Goal: Task Accomplishment & Management: Manage account settings

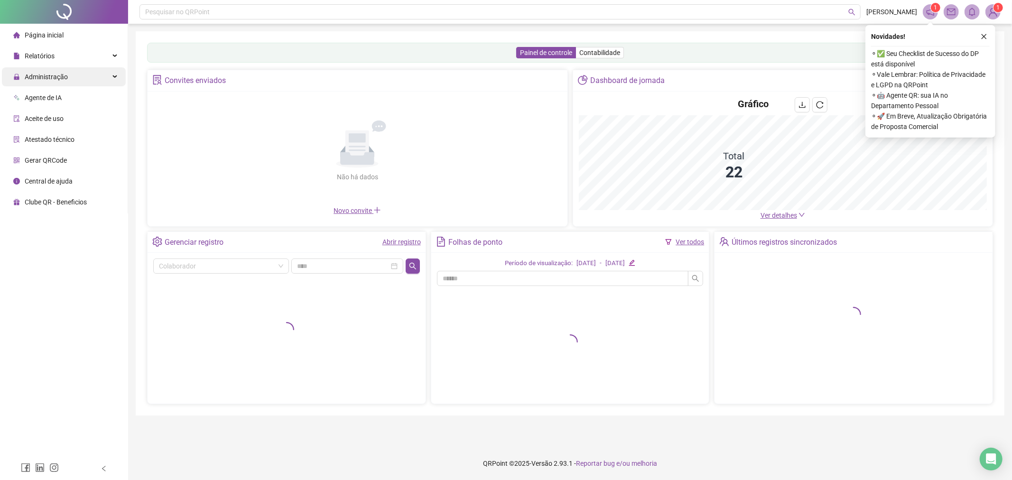
click at [53, 76] on span "Administração" at bounding box center [46, 77] width 43 height 8
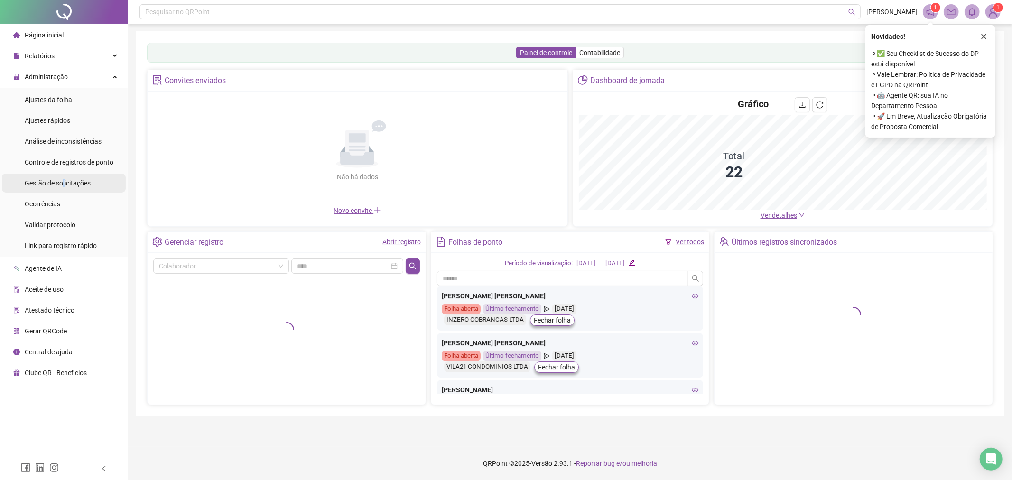
click at [64, 180] on span "Gestão de solicitações" at bounding box center [58, 183] width 66 height 8
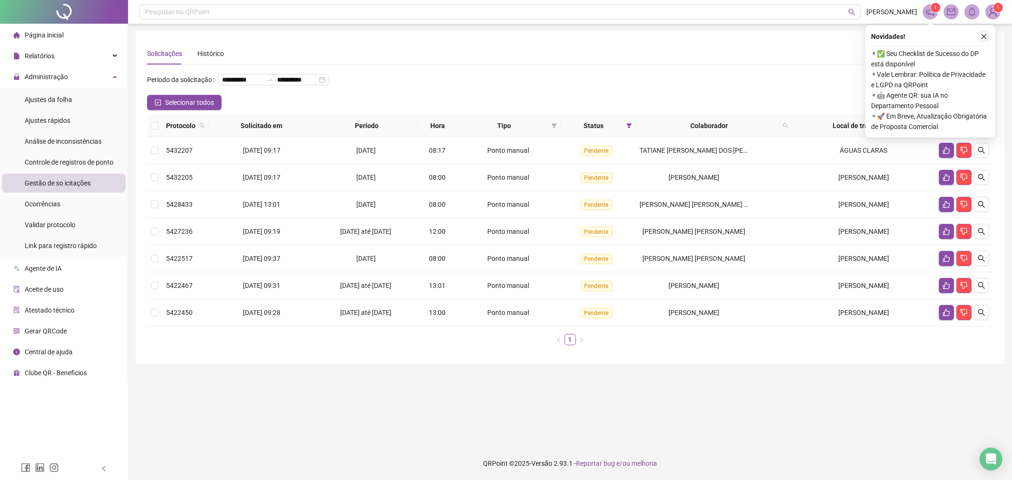
click at [986, 33] on icon "close" at bounding box center [983, 36] width 7 height 7
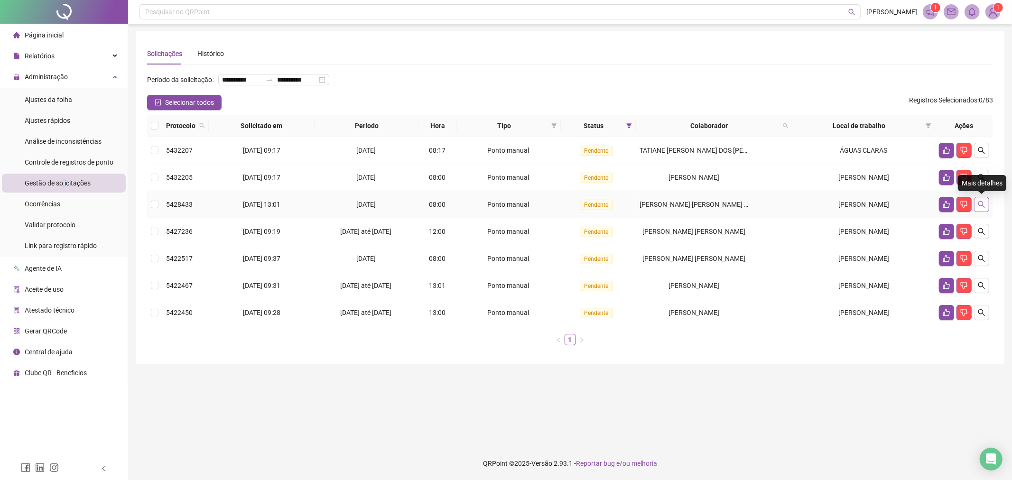
click at [982, 201] on icon "search" at bounding box center [981, 205] width 8 height 8
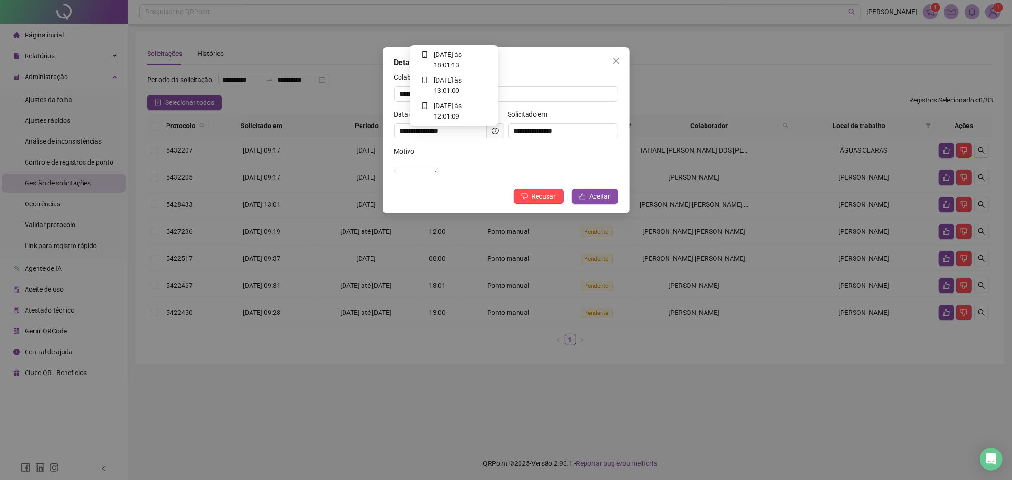
click at [494, 130] on icon "clock-circle" at bounding box center [495, 131] width 7 height 7
click at [592, 202] on span "Aceitar" at bounding box center [600, 196] width 21 height 10
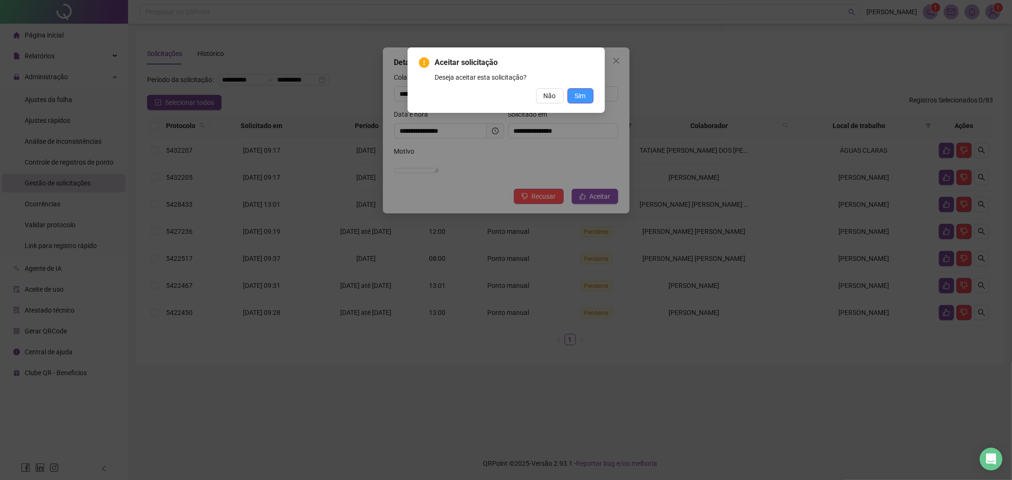
click at [582, 101] on button "Sim" at bounding box center [580, 95] width 26 height 15
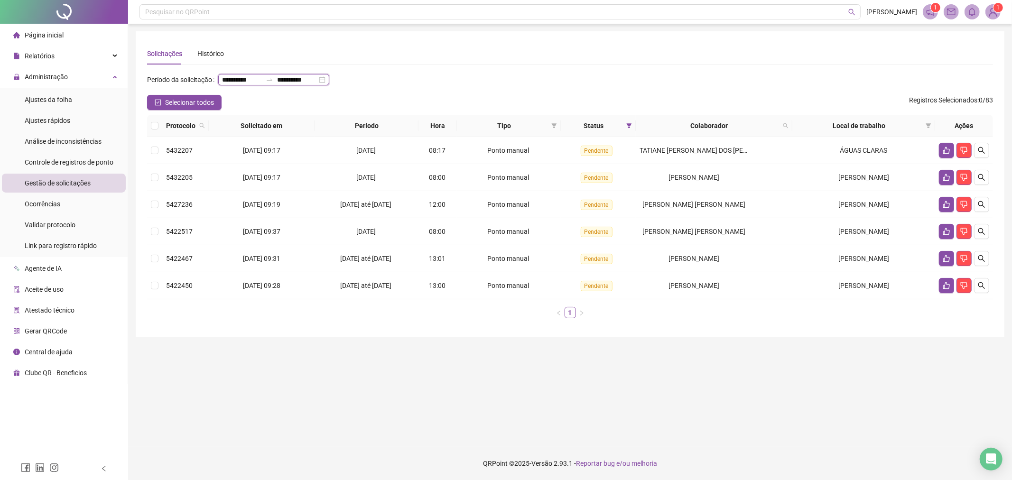
click at [252, 80] on input "**********" at bounding box center [242, 79] width 40 height 10
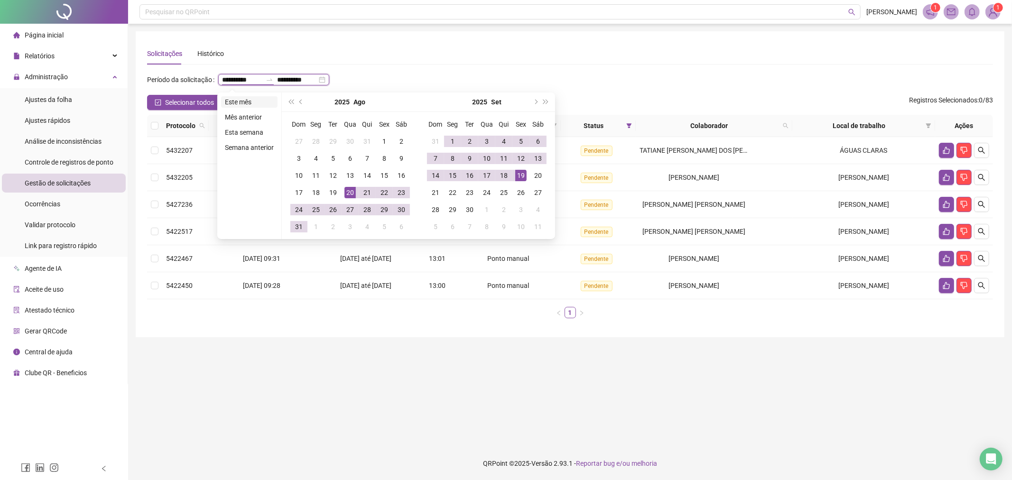
type input "**********"
click at [244, 102] on li "Este mês" at bounding box center [249, 101] width 56 height 11
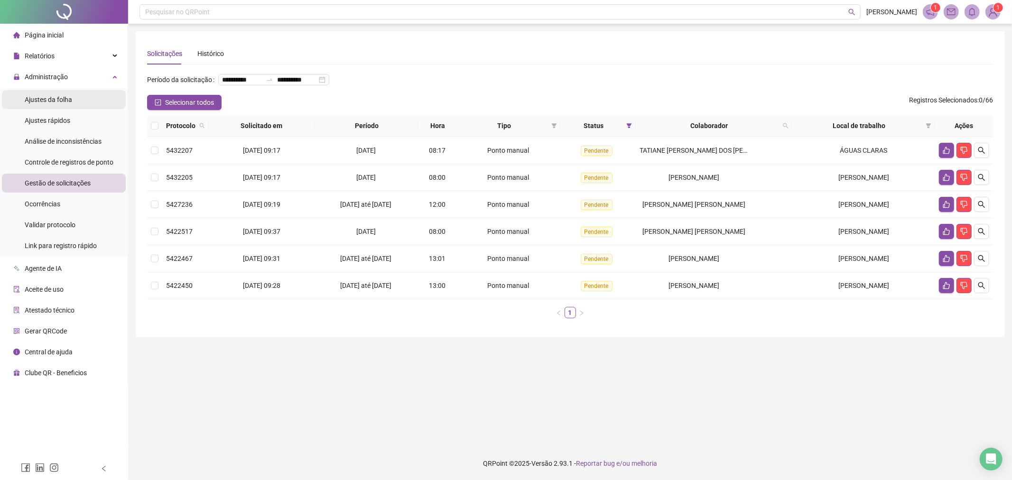
click at [51, 100] on span "Ajustes da folha" at bounding box center [48, 100] width 47 height 8
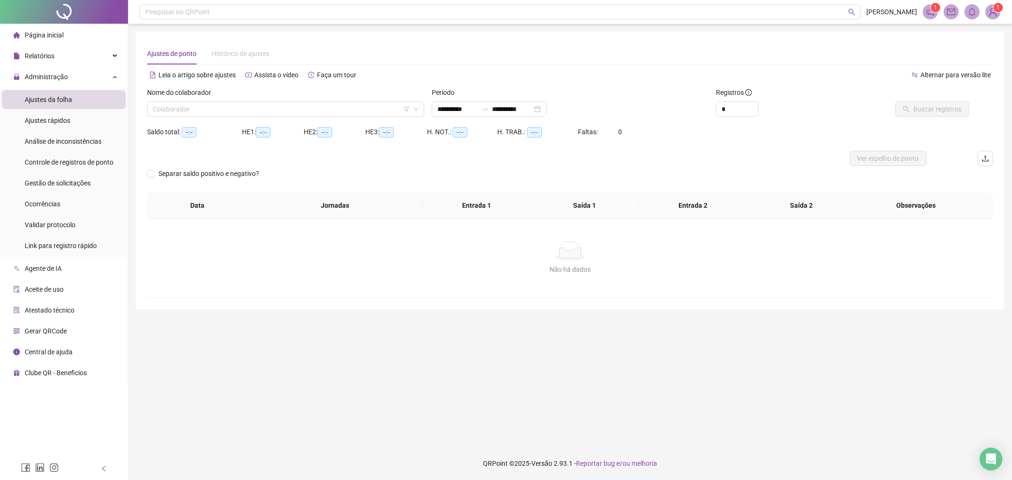
type input "**********"
click at [268, 111] on input "search" at bounding box center [281, 109] width 257 height 14
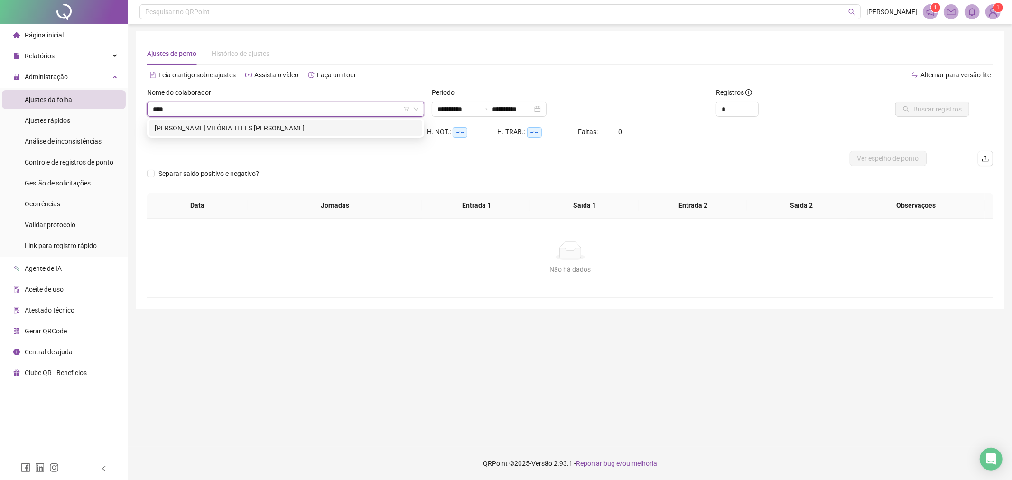
type input "*****"
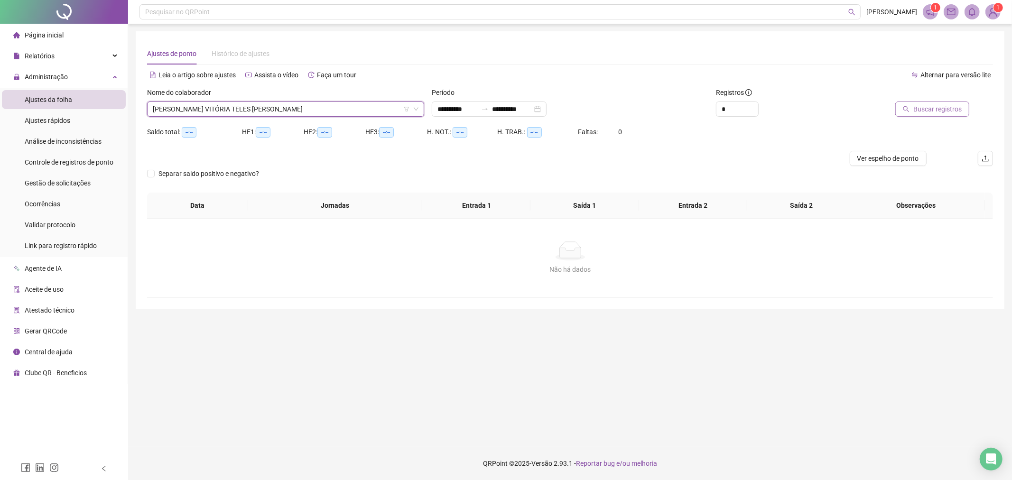
click at [923, 111] on span "Buscar registros" at bounding box center [937, 109] width 48 height 10
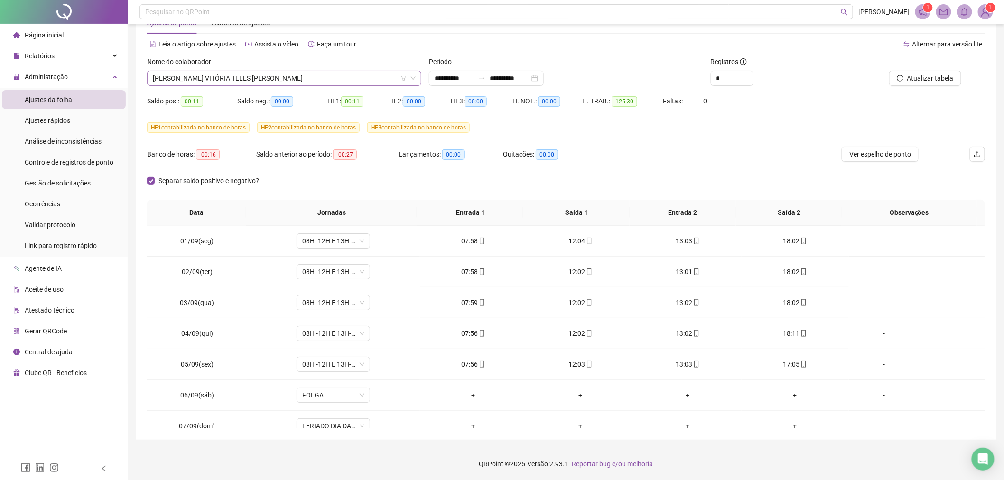
scroll to position [60, 0]
click at [276, 82] on span "[PERSON_NAME]" at bounding box center [284, 78] width 263 height 14
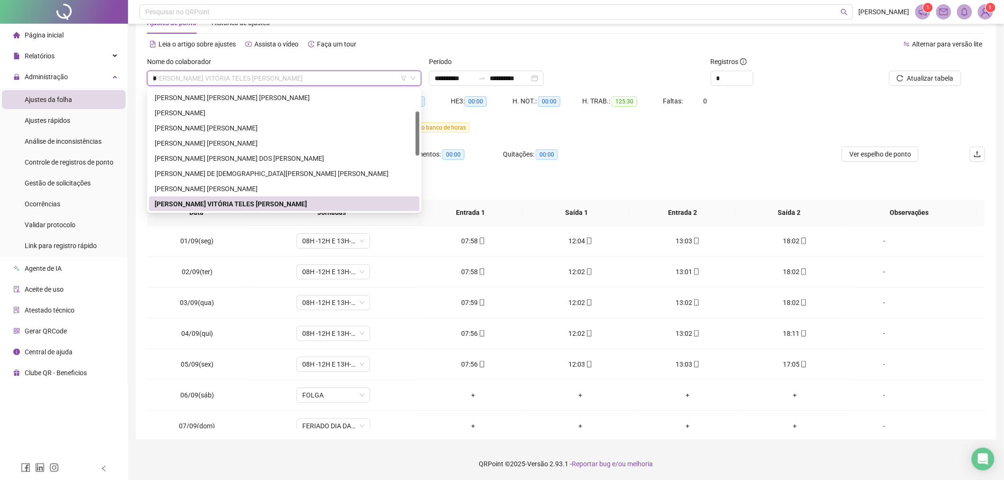
scroll to position [0, 0]
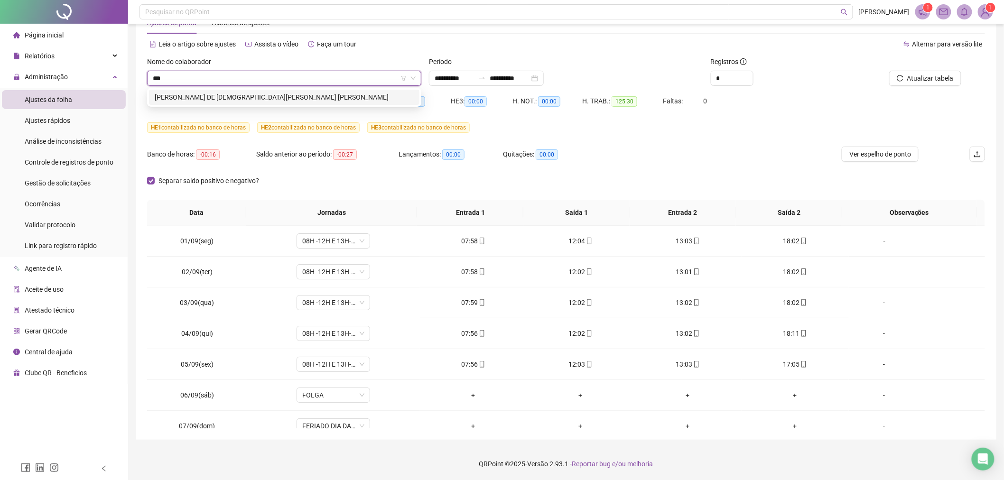
type input "****"
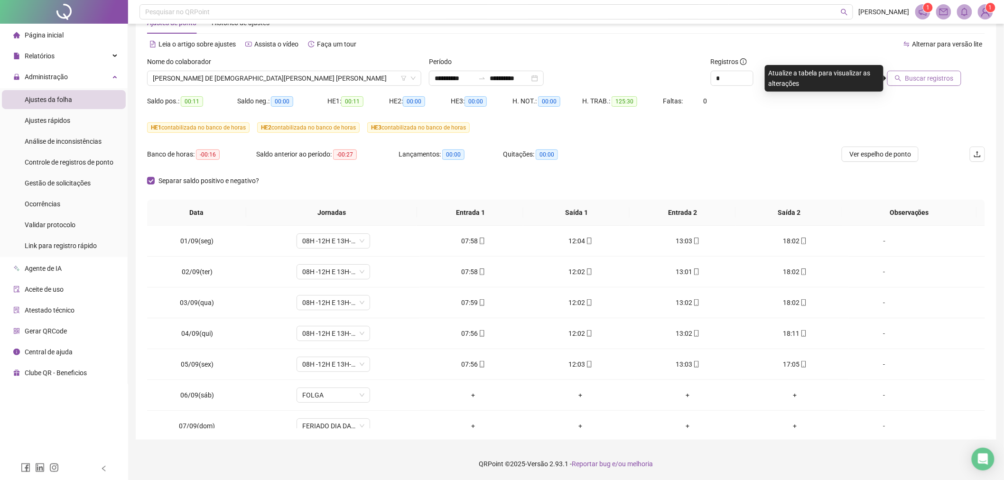
click at [913, 77] on span "Buscar registros" at bounding box center [929, 78] width 48 height 10
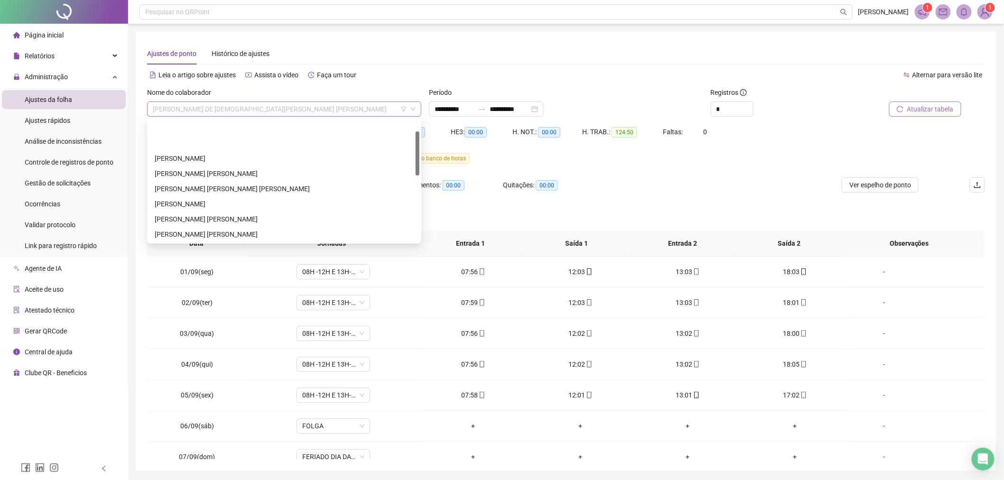
scroll to position [30, 0]
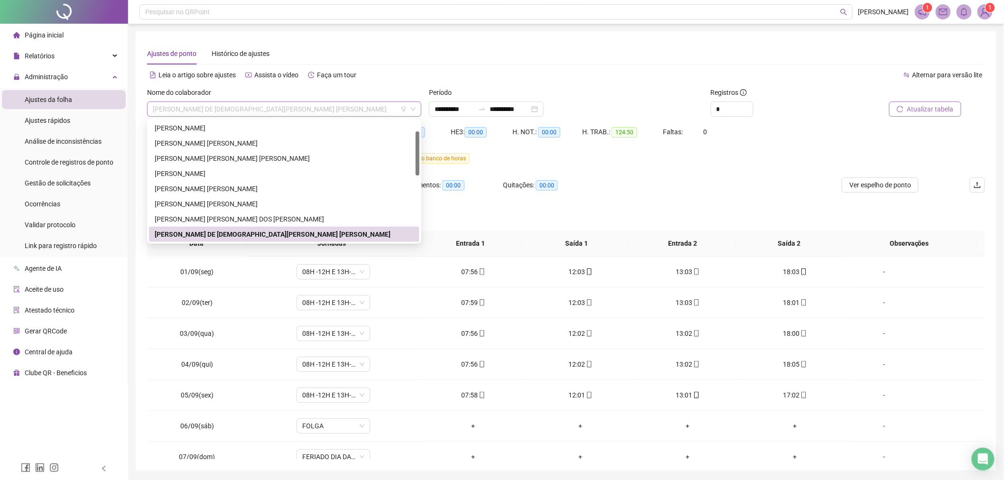
click at [368, 114] on span "GEOVANA DE [DEMOGRAPHIC_DATA][PERSON_NAME]" at bounding box center [284, 109] width 263 height 14
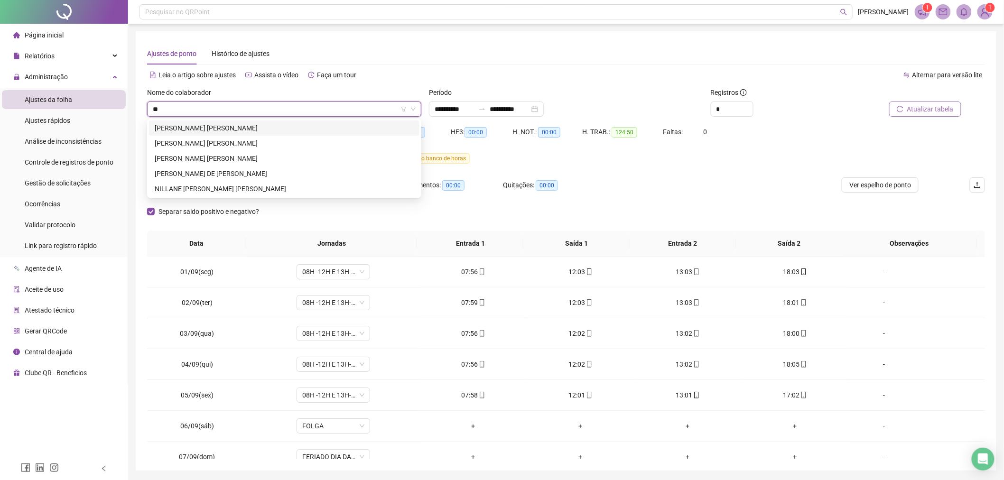
scroll to position [0, 0]
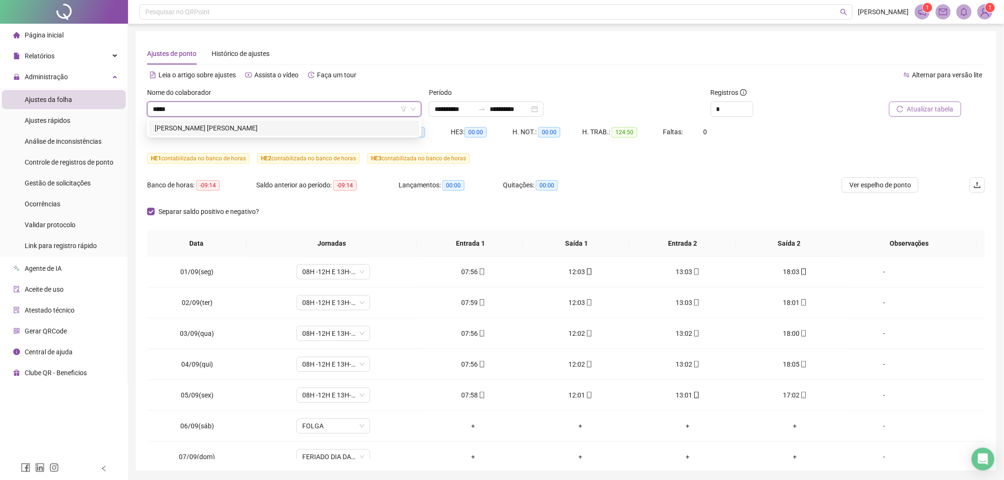
type input "******"
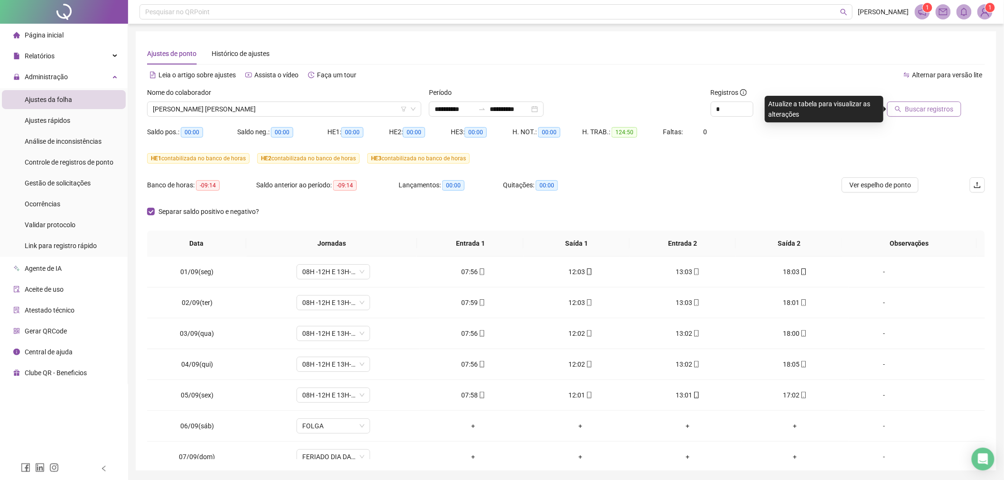
click at [922, 104] on span "Buscar registros" at bounding box center [929, 109] width 48 height 10
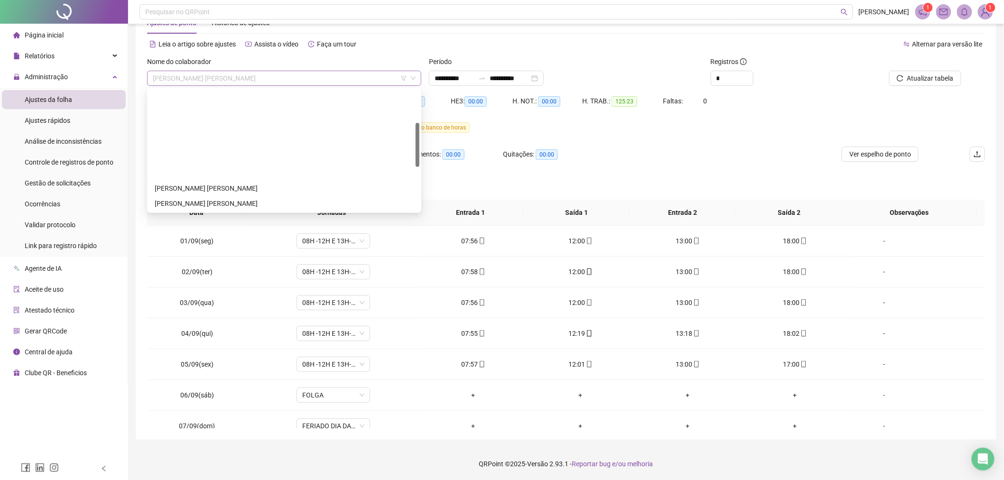
scroll to position [91, 0]
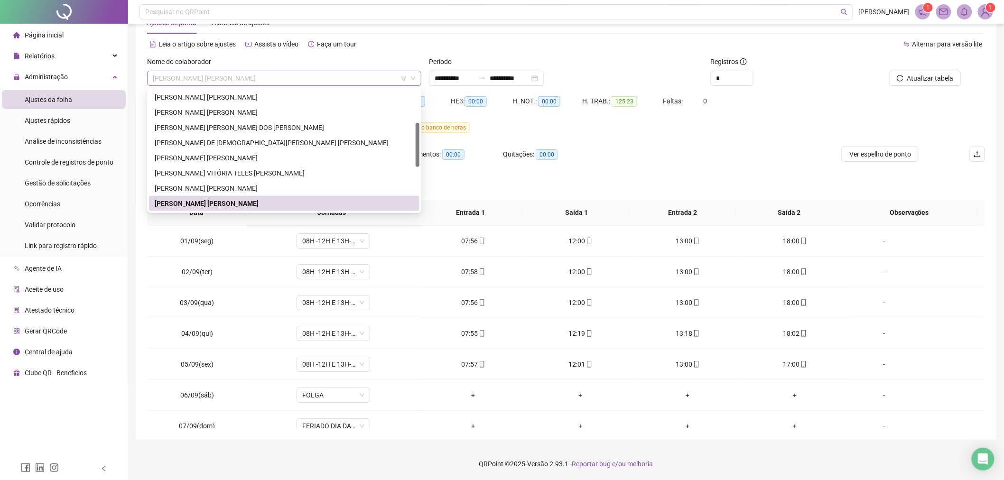
click at [243, 76] on span "[PERSON_NAME]" at bounding box center [284, 78] width 263 height 14
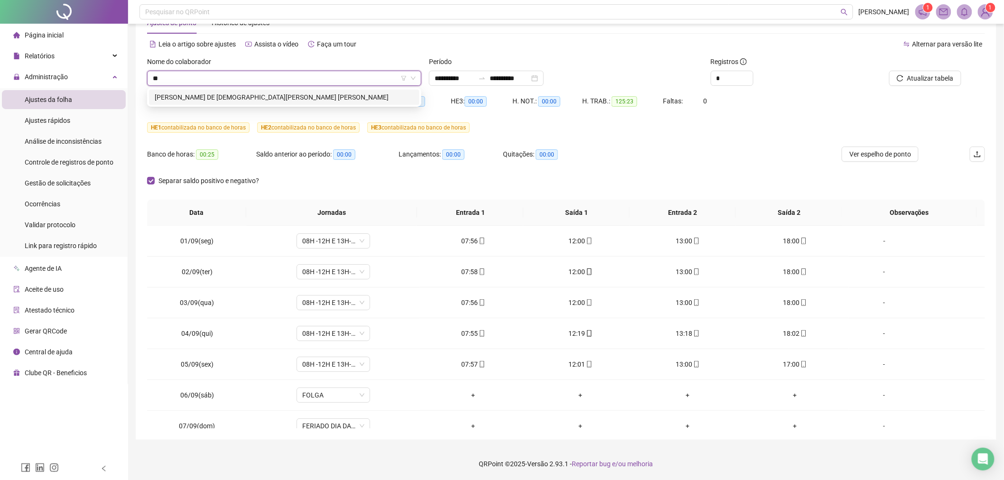
type input "*"
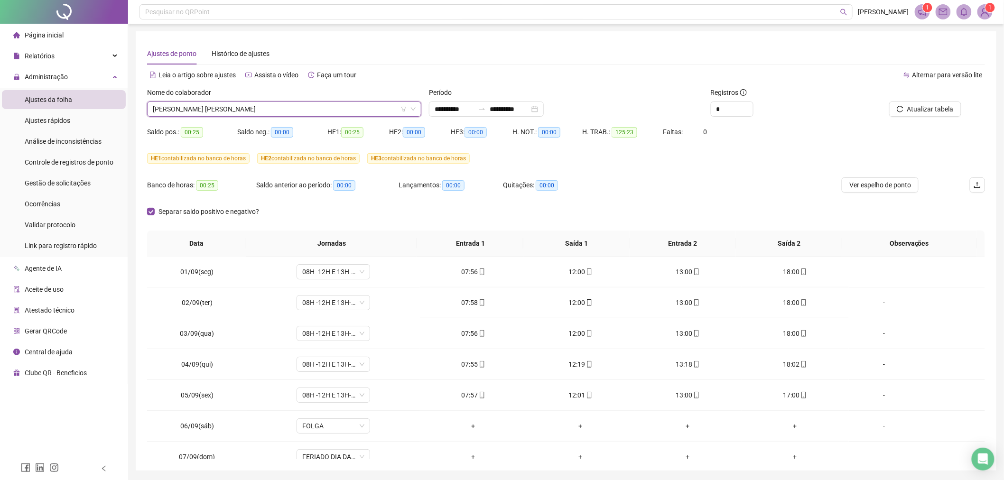
click at [326, 105] on span "[PERSON_NAME]" at bounding box center [284, 109] width 263 height 14
type input "****"
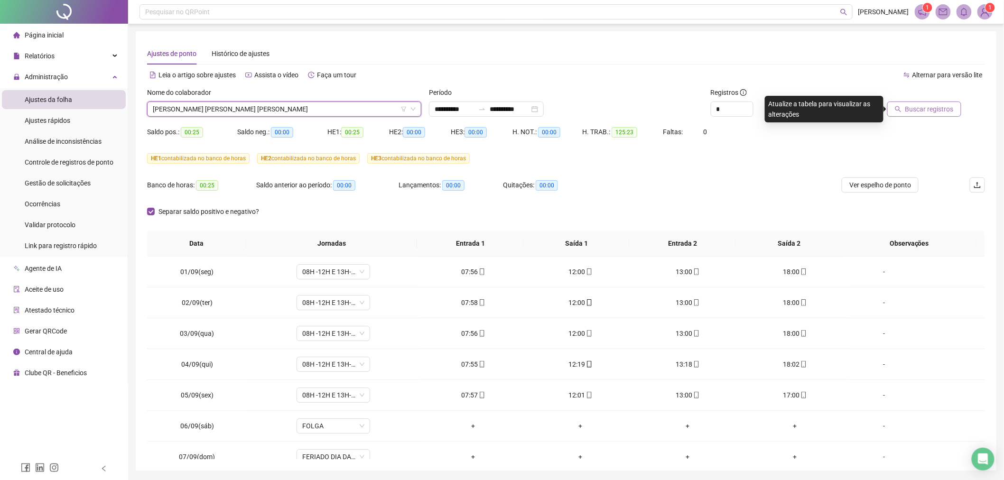
click at [923, 112] on span "Buscar registros" at bounding box center [929, 109] width 48 height 10
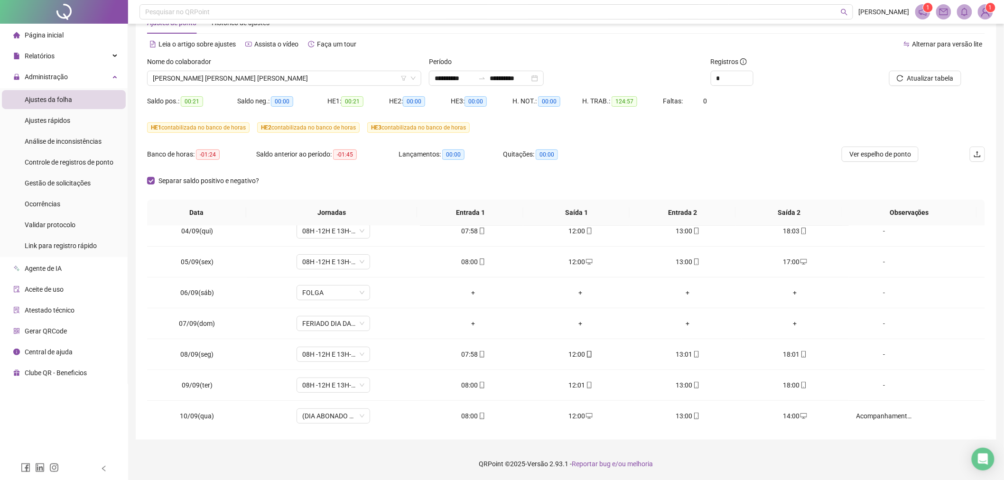
scroll to position [11, 0]
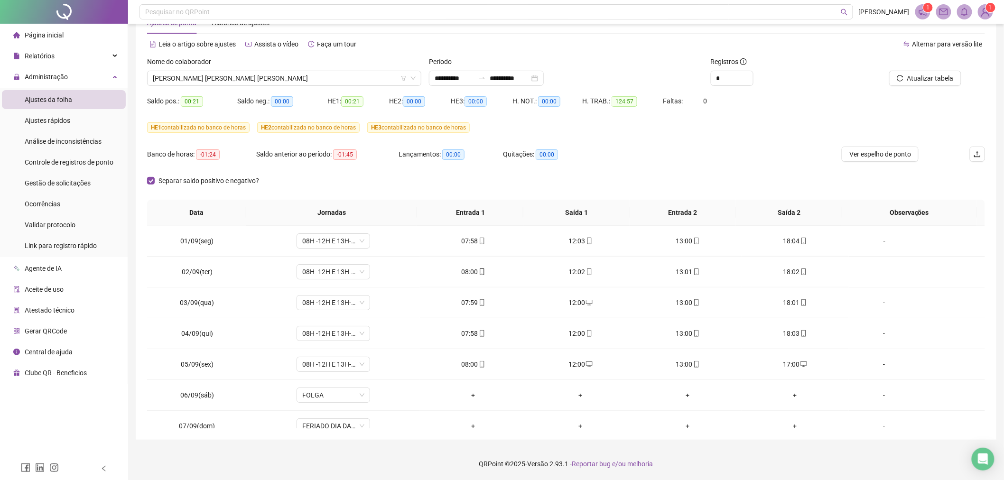
click at [73, 269] on li "Agente de IA" at bounding box center [64, 268] width 124 height 19
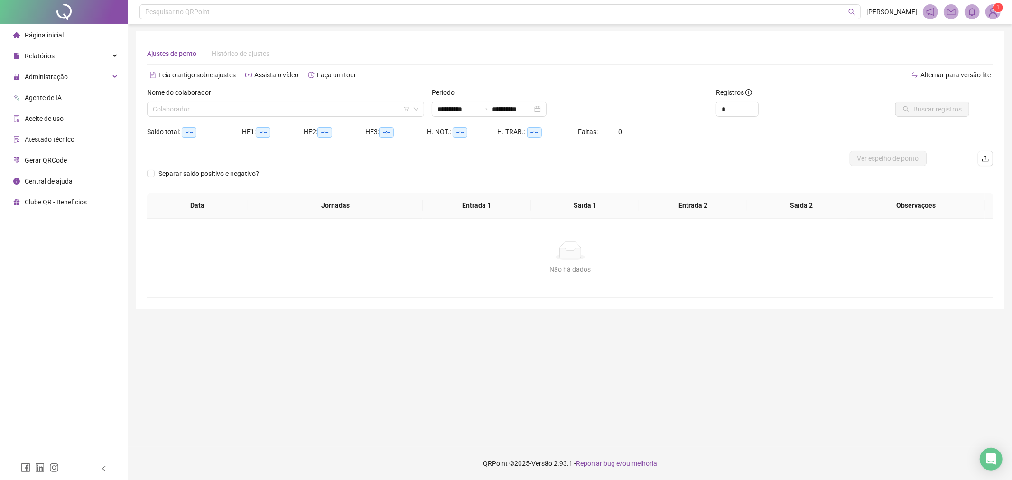
type input "**********"
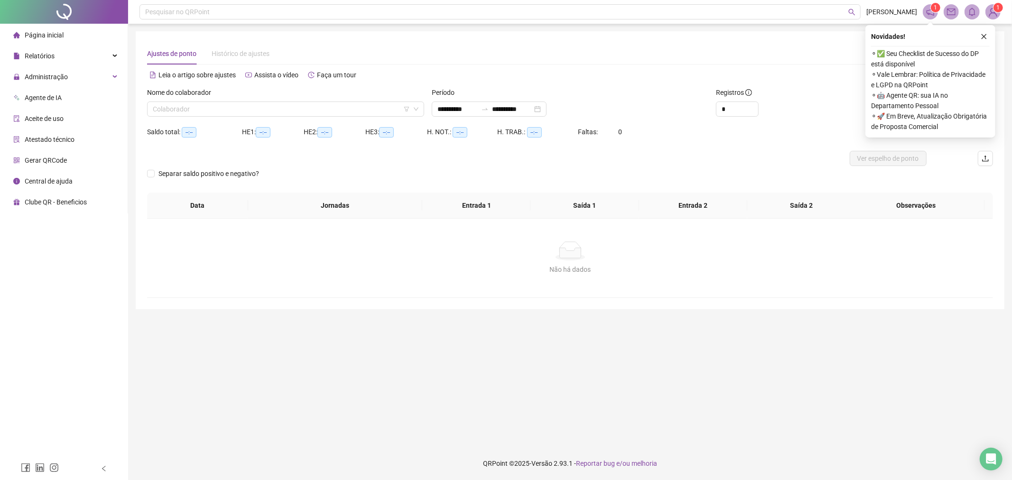
click at [993, 11] on img at bounding box center [993, 12] width 14 height 14
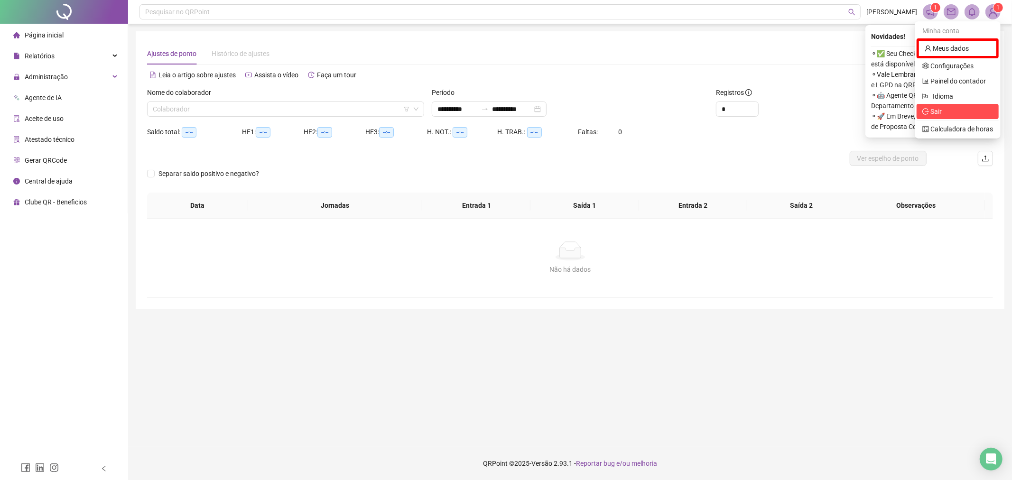
click at [946, 110] on span "Sair" at bounding box center [957, 111] width 71 height 10
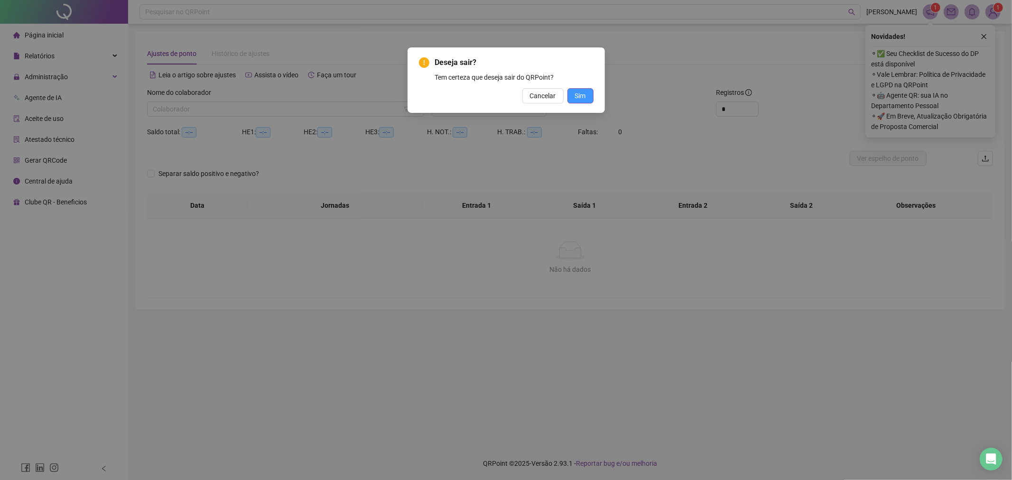
click at [590, 95] on button "Sim" at bounding box center [580, 95] width 26 height 15
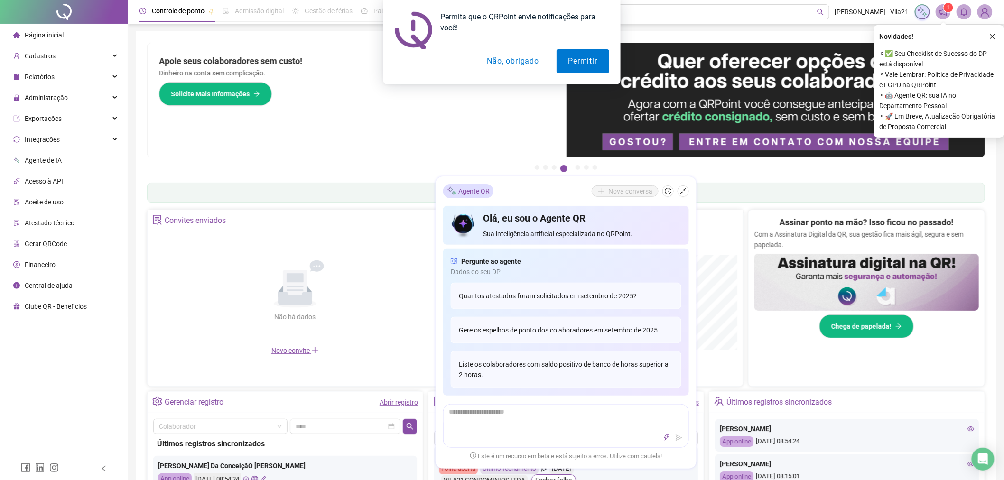
click at [511, 55] on button "Não, obrigado" at bounding box center [512, 61] width 75 height 24
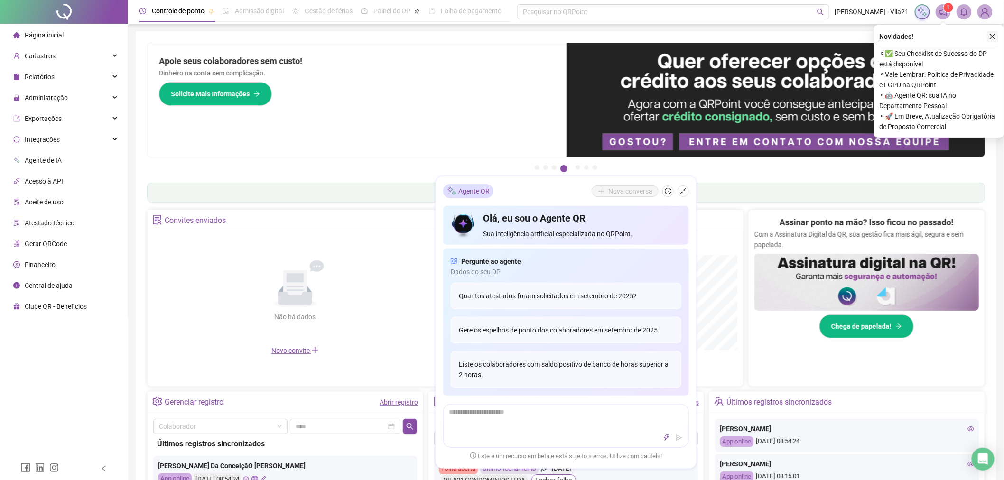
click at [989, 34] on icon "close" at bounding box center [992, 36] width 7 height 7
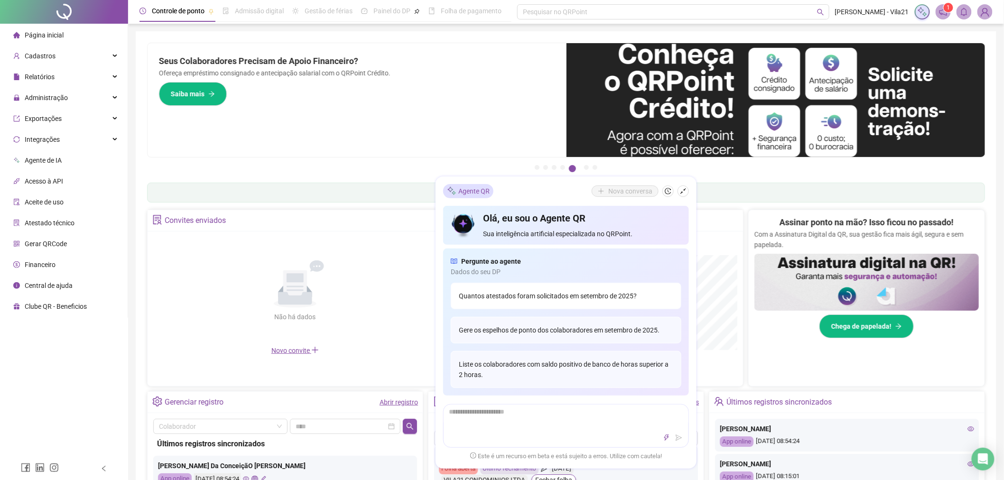
click at [577, 295] on div "Quantos atestados foram solicitados em setembro de 2025?" at bounding box center [566, 296] width 230 height 27
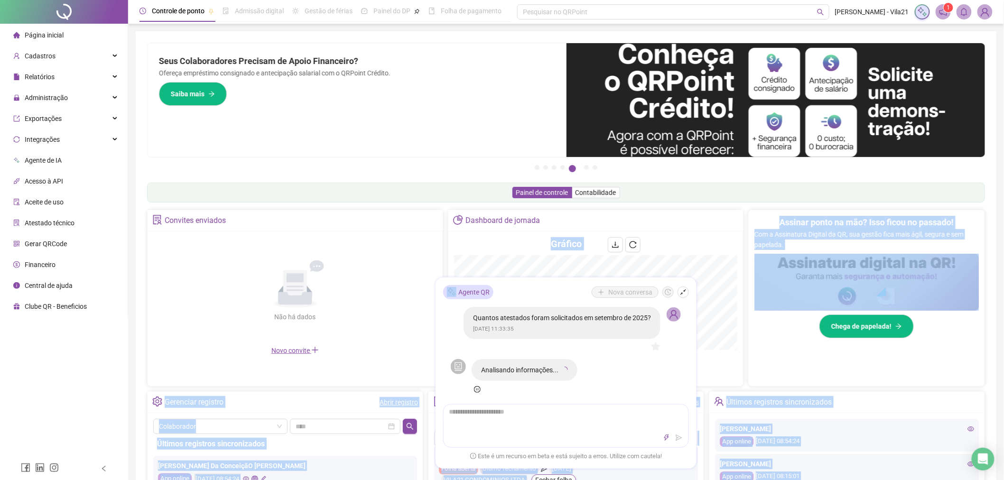
drag, startPoint x: 539, startPoint y: 292, endPoint x: 529, endPoint y: 233, distance: 60.2
click at [530, 231] on div "Controle de ponto Admissão digital Gestão de férias Painel do DP Folha de pagam…" at bounding box center [566, 404] width 876 height 809
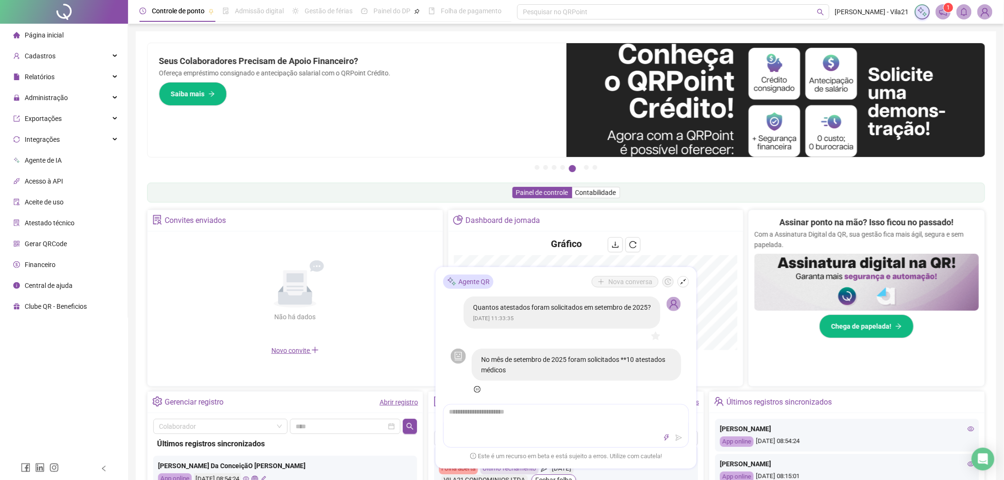
click at [467, 162] on div "Pague o QRPoint com Cartão de Crédito Sua assinatura: mais segurança, prática e…" at bounding box center [566, 109] width 838 height 133
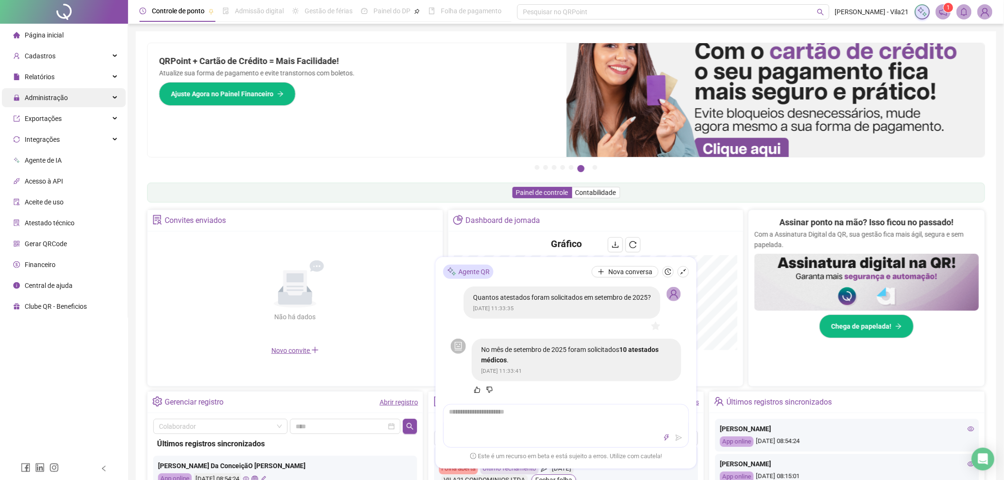
click at [54, 99] on span "Administração" at bounding box center [46, 98] width 43 height 8
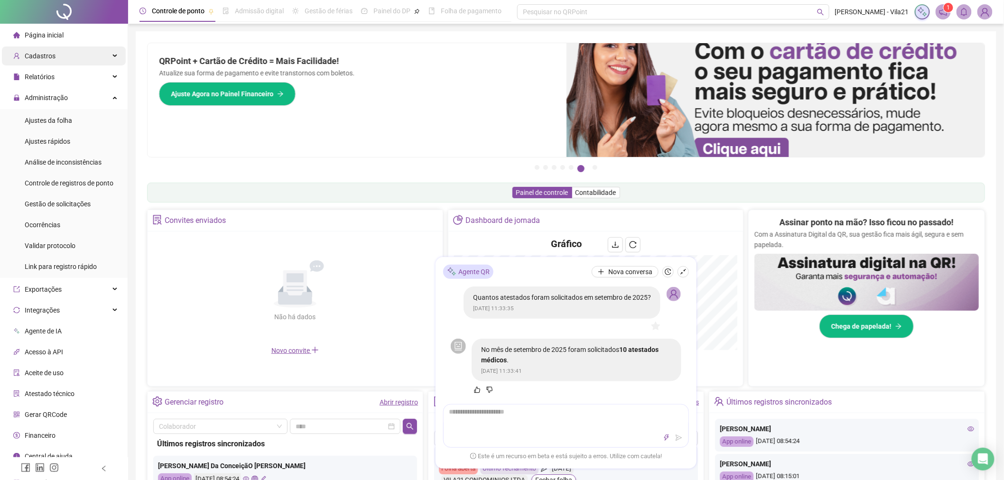
click at [50, 56] on span "Cadastros" at bounding box center [40, 56] width 31 height 8
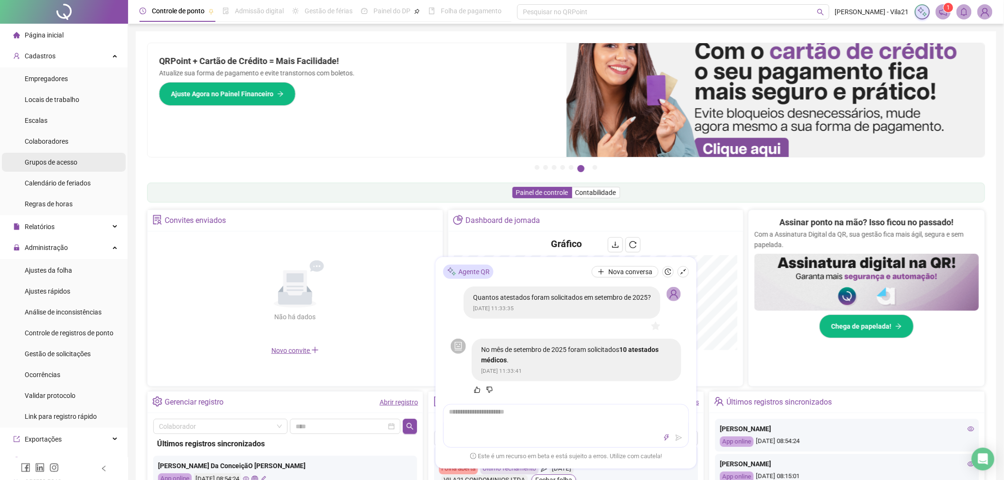
click at [67, 163] on span "Grupos de acesso" at bounding box center [51, 162] width 53 height 8
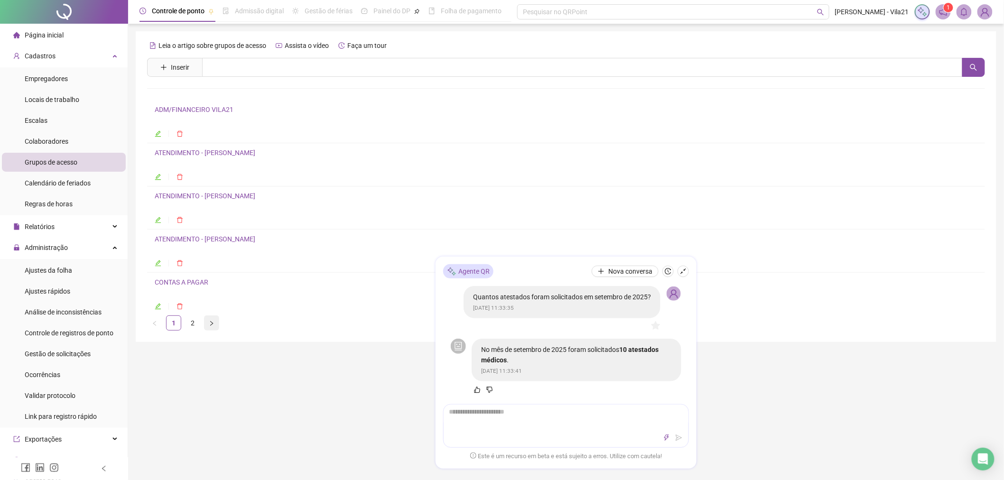
click at [212, 324] on icon "right" at bounding box center [212, 324] width 6 height 6
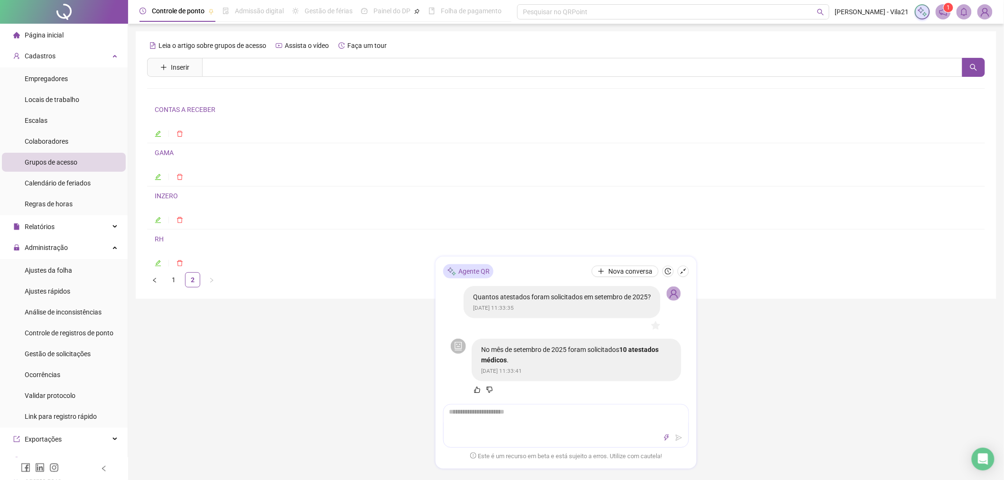
click at [193, 112] on link "CONTAS A RECEBER" at bounding box center [185, 110] width 61 height 8
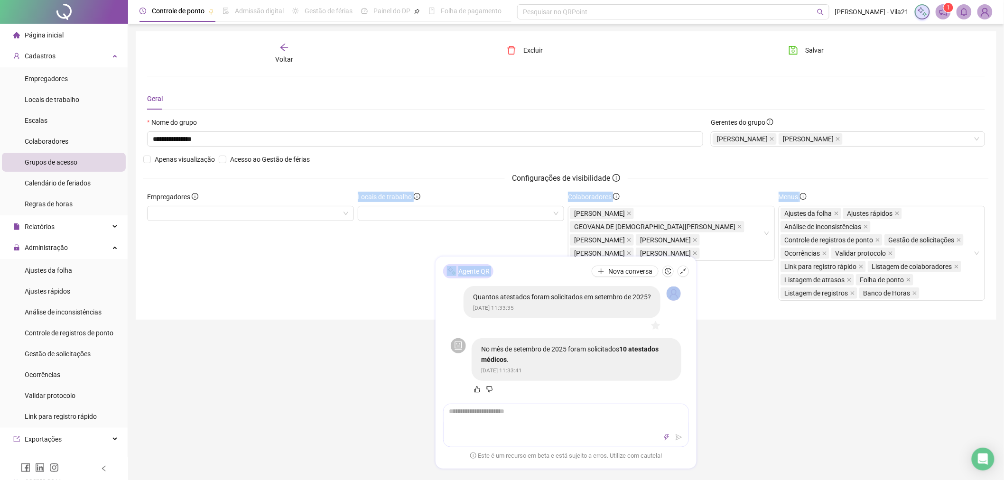
drag, startPoint x: 510, startPoint y: 276, endPoint x: 293, endPoint y: 280, distance: 217.3
click at [286, 280] on div "**********" at bounding box center [566, 286] width 876 height 572
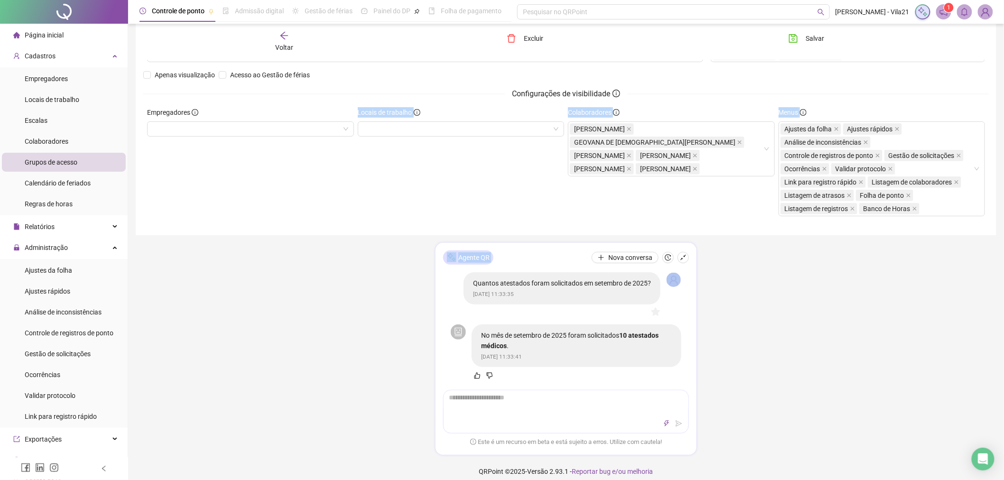
scroll to position [92, 0]
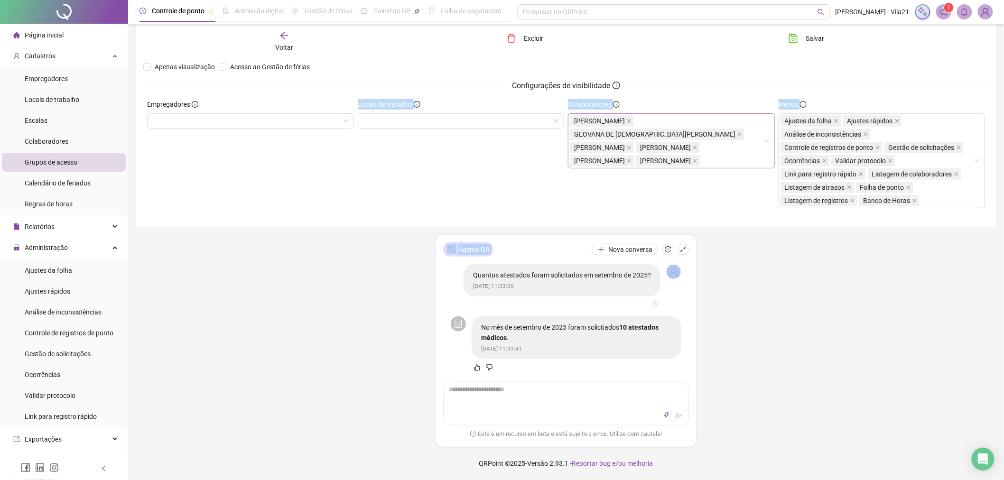
click at [687, 167] on div "ANA DEBORAH VELOZO CAMBUTI GEOVANA DE JESUS DIAS QUEIROZ EDMAR FERNANDO DE SOUZ…" at bounding box center [666, 140] width 193 height 53
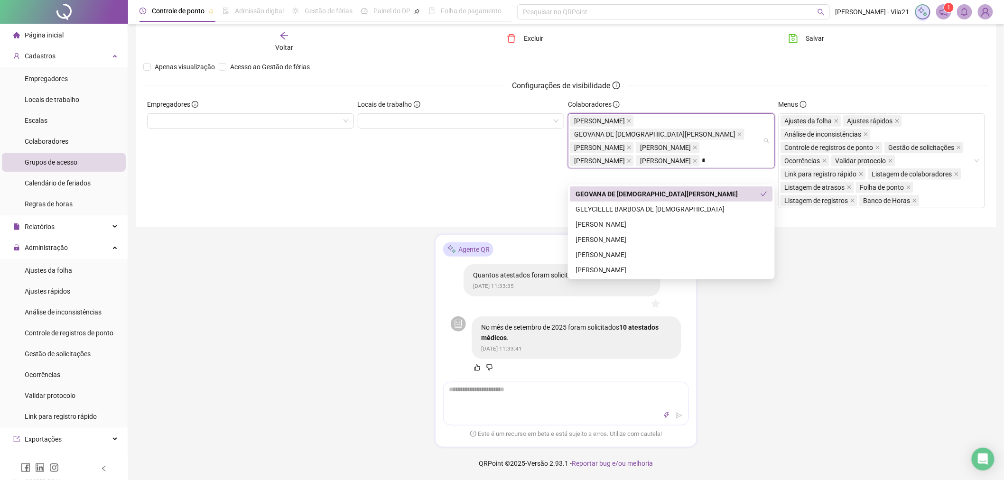
type input "**"
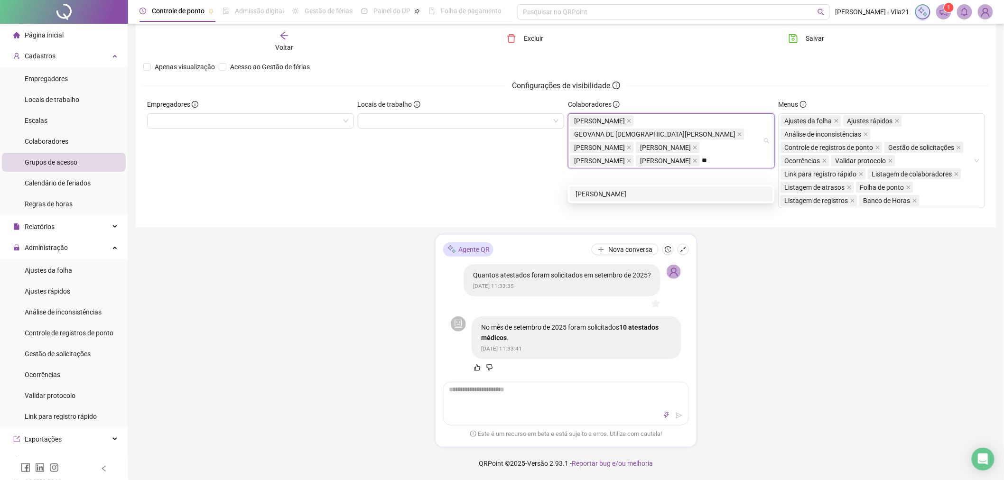
click at [675, 192] on div "[PERSON_NAME]" at bounding box center [671, 194] width 192 height 10
click at [852, 276] on div "**********" at bounding box center [566, 194] width 876 height 572
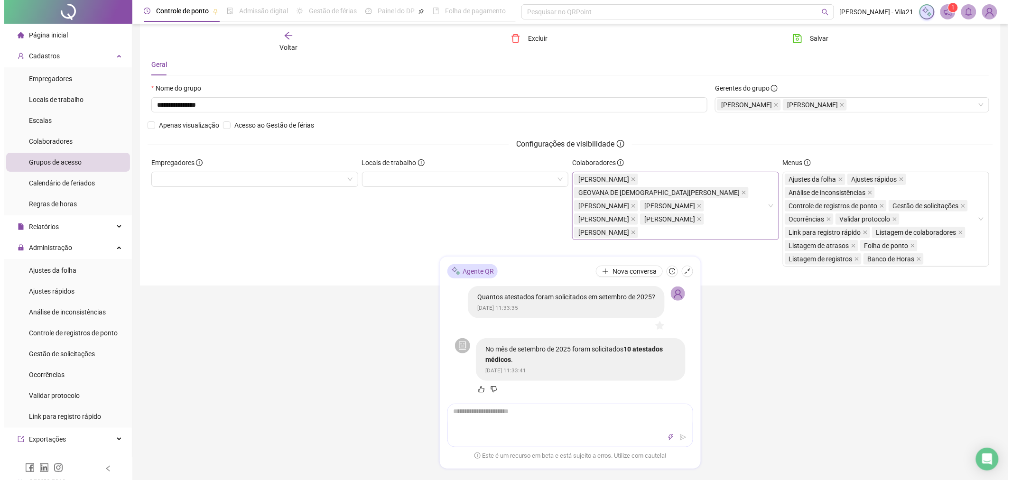
scroll to position [0, 0]
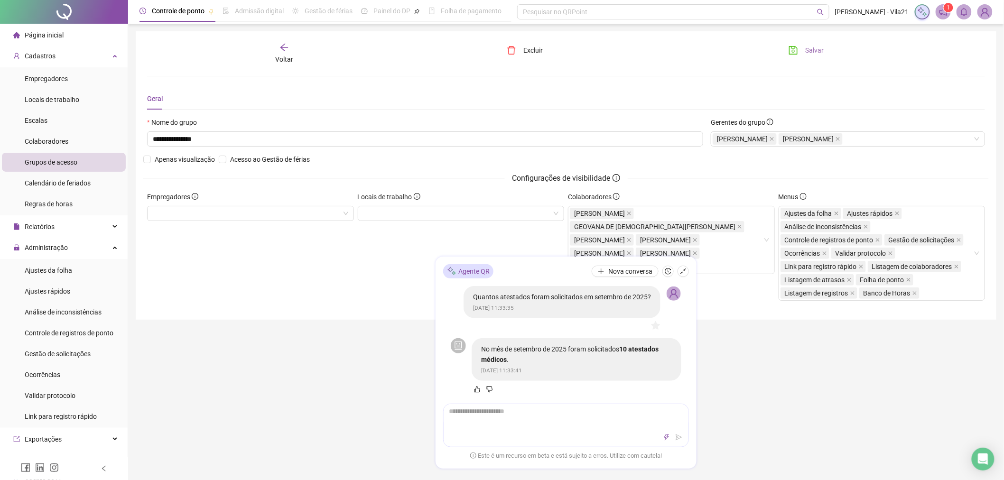
click at [798, 49] on button "Salvar" at bounding box center [806, 50] width 50 height 15
click at [983, 11] on img at bounding box center [984, 12] width 14 height 14
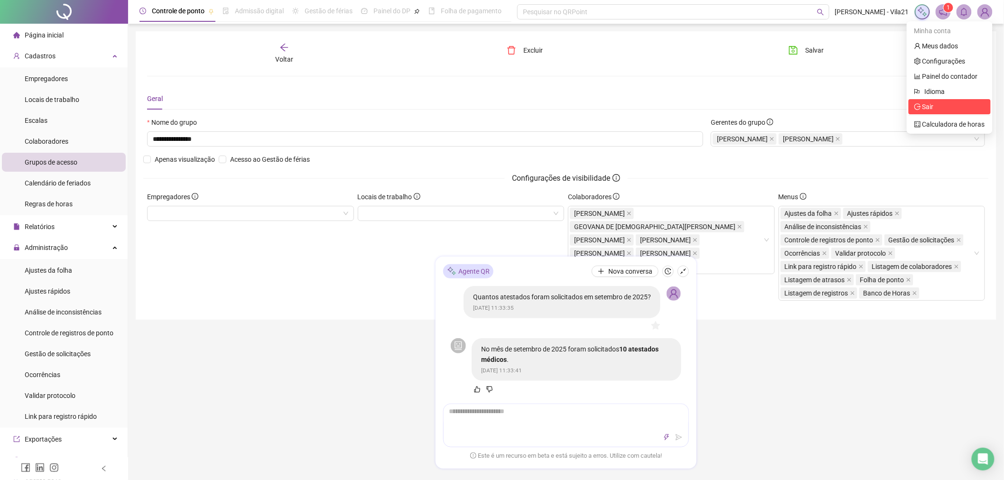
click at [937, 103] on span "Sair" at bounding box center [949, 106] width 71 height 10
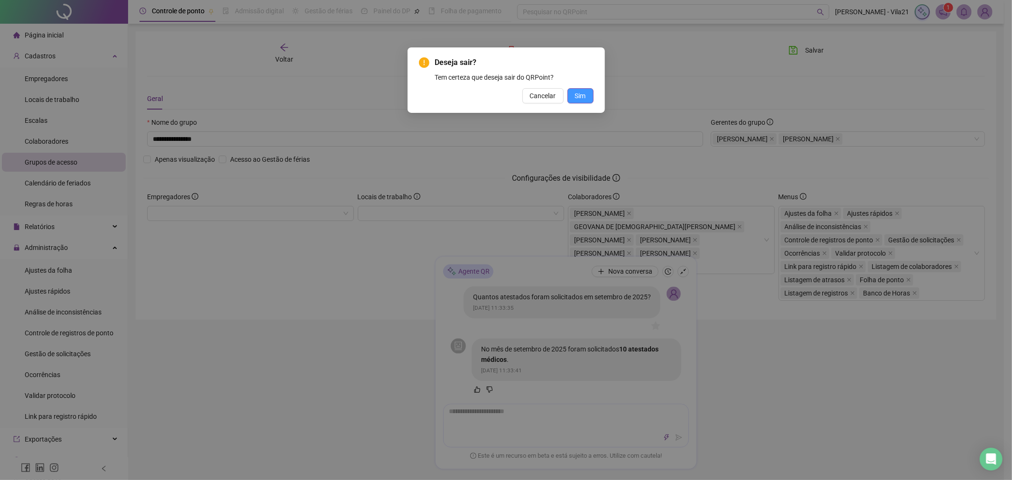
click at [577, 96] on span "Sim" at bounding box center [580, 96] width 11 height 10
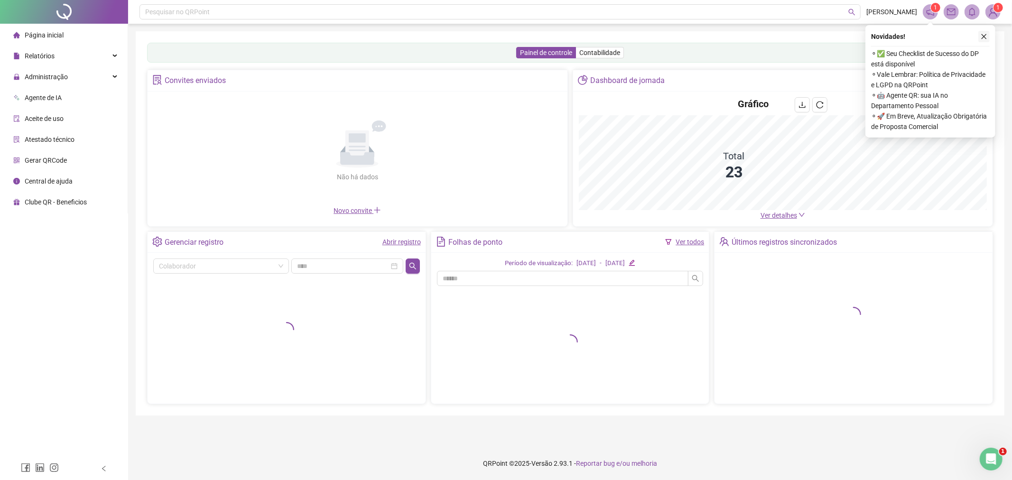
click at [982, 35] on icon "close" at bounding box center [983, 36] width 5 height 5
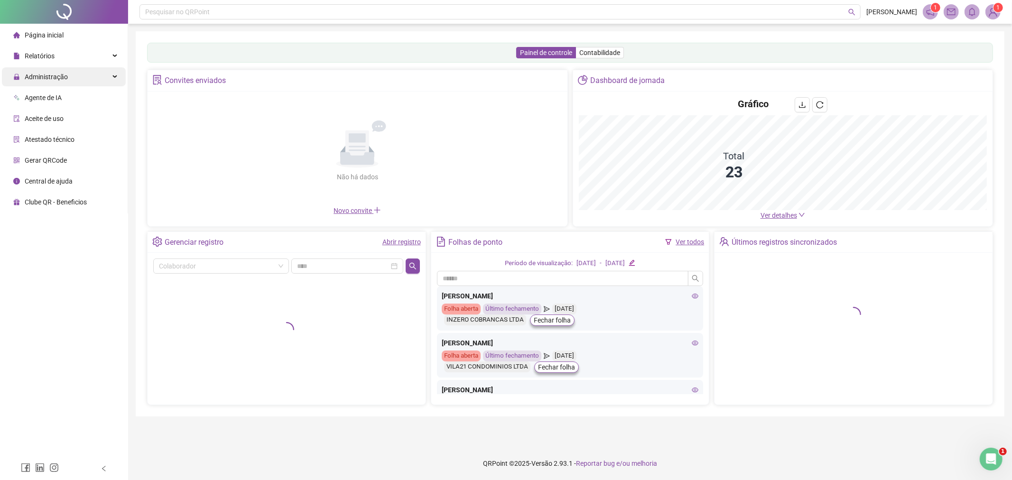
click at [48, 74] on span "Administração" at bounding box center [46, 77] width 43 height 8
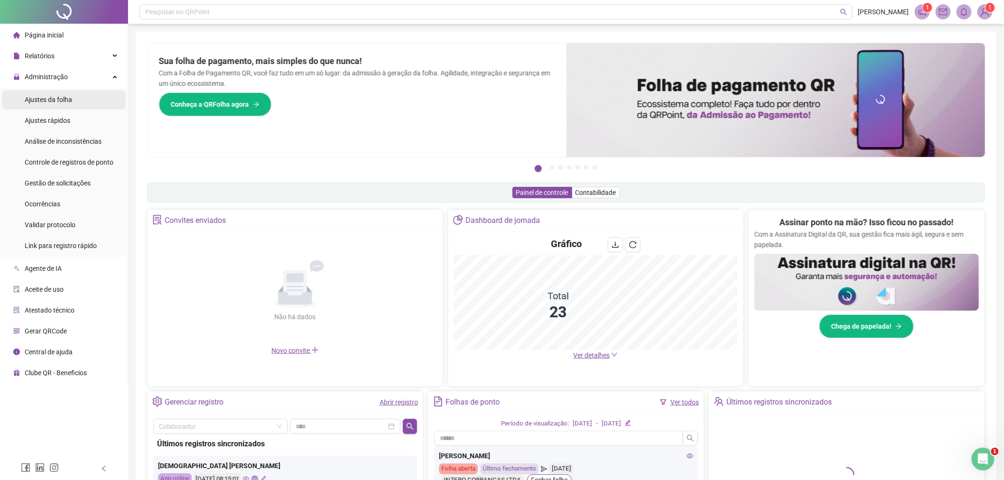
click at [63, 97] on span "Ajustes da folha" at bounding box center [48, 100] width 47 height 8
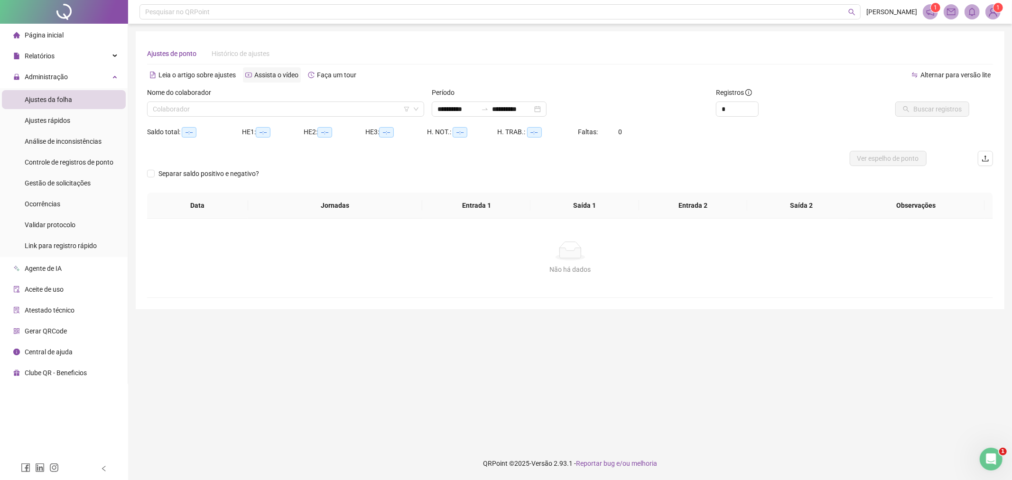
type input "**********"
click at [228, 106] on input "search" at bounding box center [281, 109] width 257 height 14
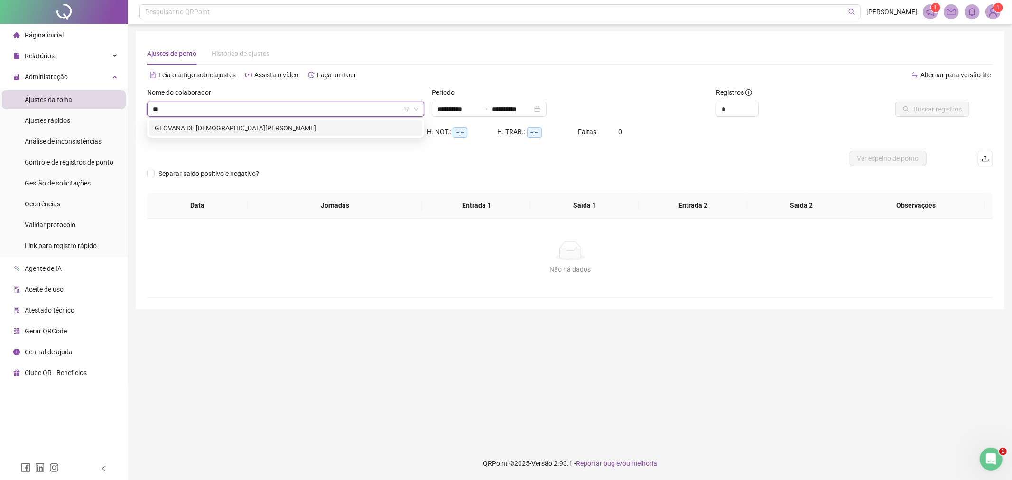
type input "*"
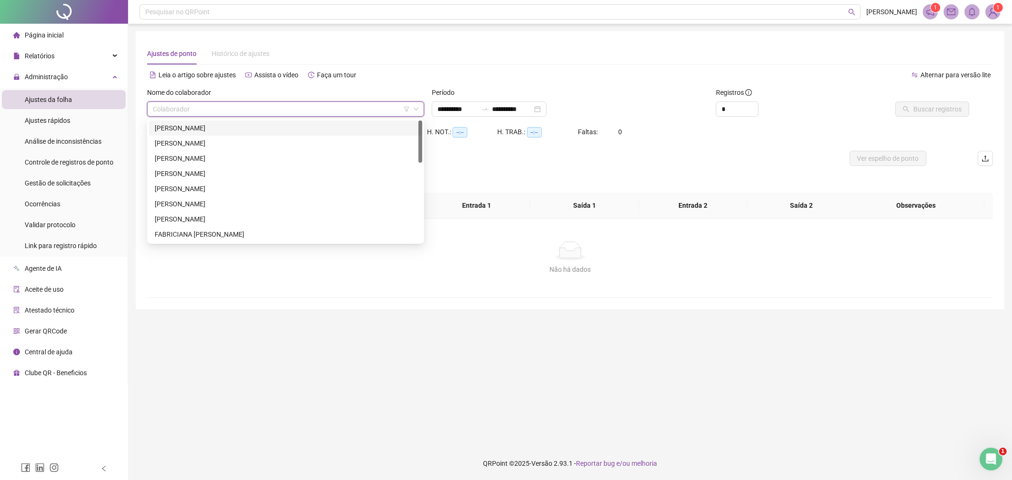
click at [302, 106] on input "search" at bounding box center [281, 109] width 257 height 14
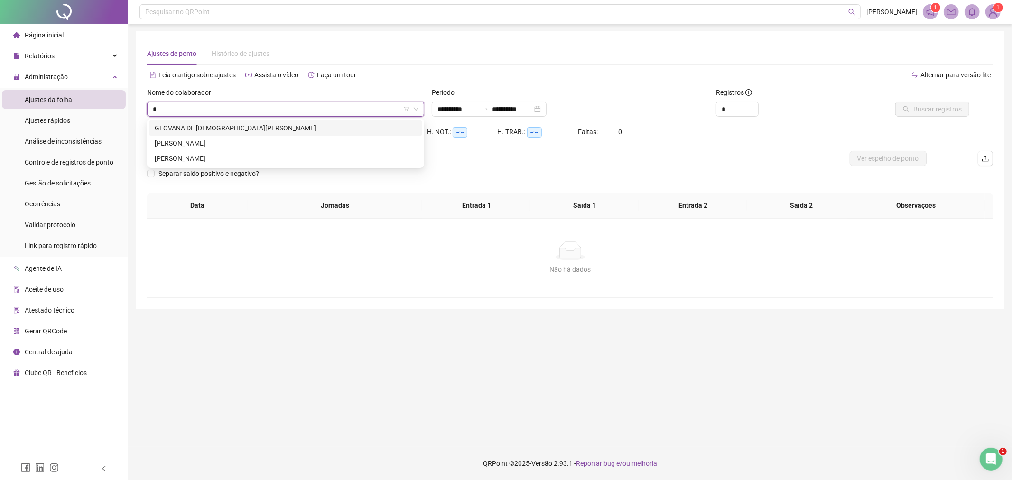
type input "**"
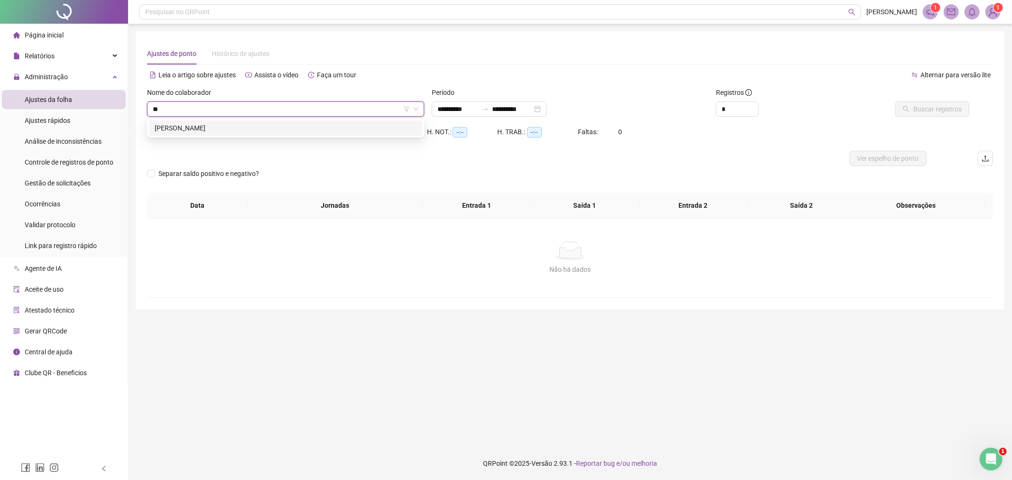
click at [310, 134] on div "[PERSON_NAME]" at bounding box center [285, 127] width 273 height 15
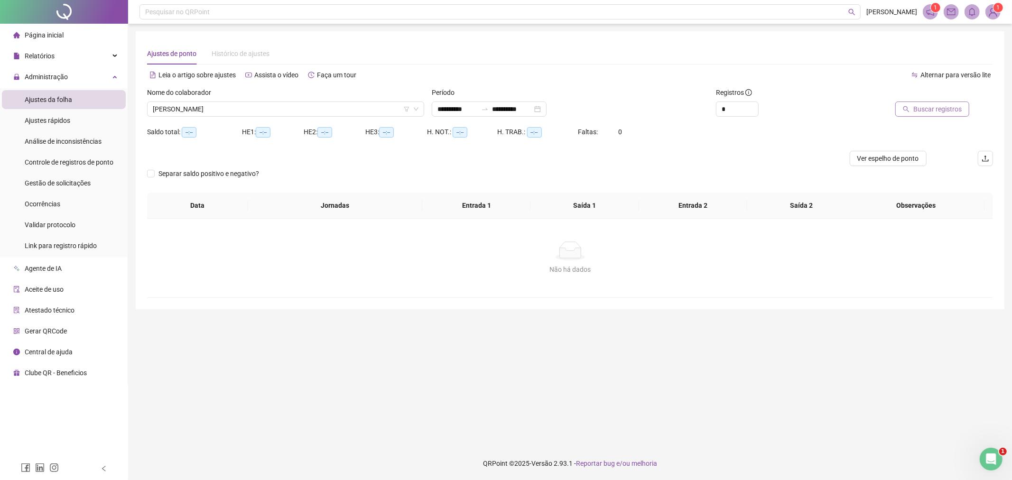
click at [959, 108] on span "Buscar registros" at bounding box center [937, 109] width 48 height 10
